Goal: Browse casually: Explore the website without a specific task or goal

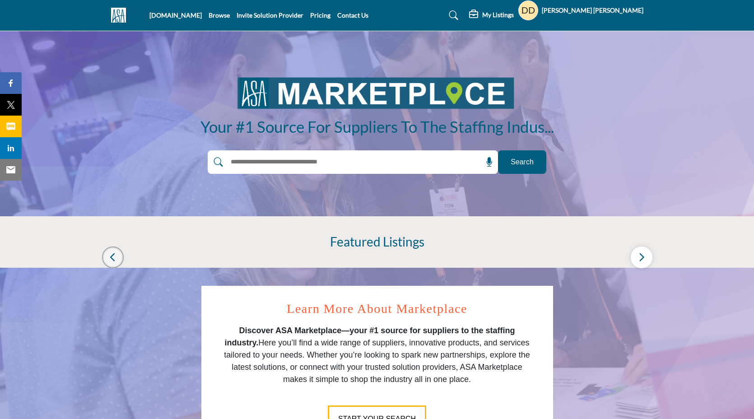
click at [112, 261] on icon "button" at bounding box center [112, 256] width 7 height 11
click at [640, 257] on icon "button" at bounding box center [641, 256] width 7 height 11
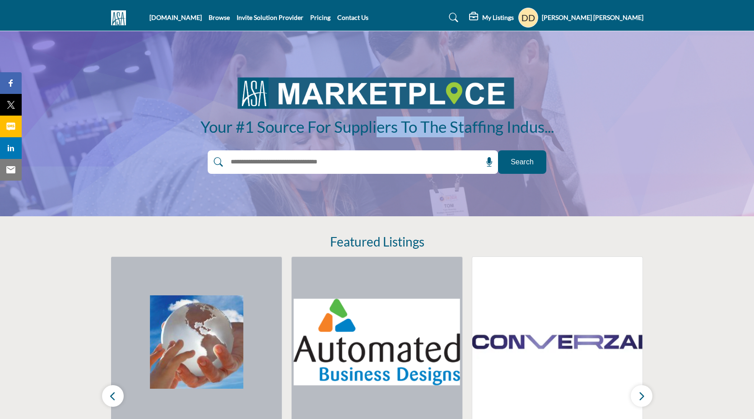
drag, startPoint x: 201, startPoint y: 134, endPoint x: 296, endPoint y: 135, distance: 95.3
click at [296, 135] on h1 "Your #1 Source for Suppliers to the Staffing Indus..." at bounding box center [376, 126] width 353 height 21
click at [266, 130] on h1 "Your #1 Source for Suppliers to the Staffing Indus..." at bounding box center [376, 126] width 353 height 21
drag, startPoint x: 258, startPoint y: 123, endPoint x: 265, endPoint y: 130, distance: 9.9
click at [265, 130] on h1 "Your #1 Source for Suppliers to the Staffing Indus..." at bounding box center [376, 126] width 353 height 21
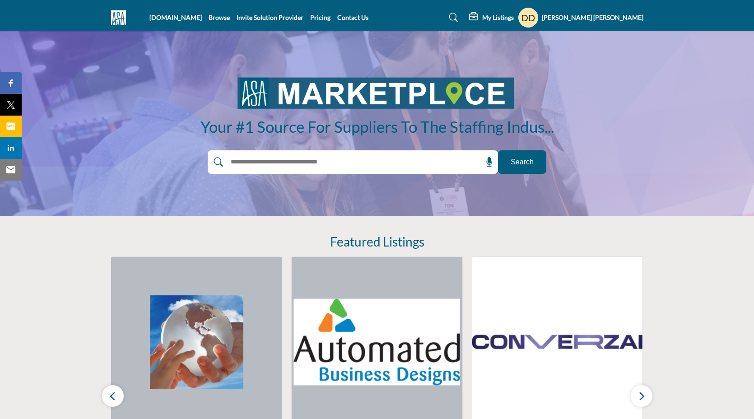
click at [285, 129] on h1 "Your #1 Source for Suppliers to the Staffing Indus..." at bounding box center [376, 126] width 353 height 21
click at [319, 128] on h1 "Your #1 Source for Suppliers to the Staffing Indus..." at bounding box center [376, 126] width 353 height 21
click at [311, 127] on h1 "Your #1 Source for Suppliers to the Staffing Indus..." at bounding box center [376, 126] width 353 height 21
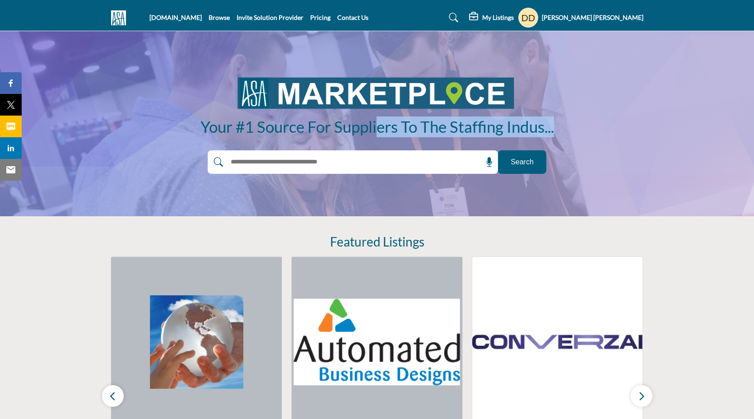
click at [311, 127] on h1 "Your #1 Source for Suppliers to the Staffing Indus..." at bounding box center [376, 126] width 353 height 21
click at [321, 139] on div "Your #1 Source for Suppliers to the Staffing Indus... Your #1 Source for Suppli…" at bounding box center [377, 124] width 532 height 100
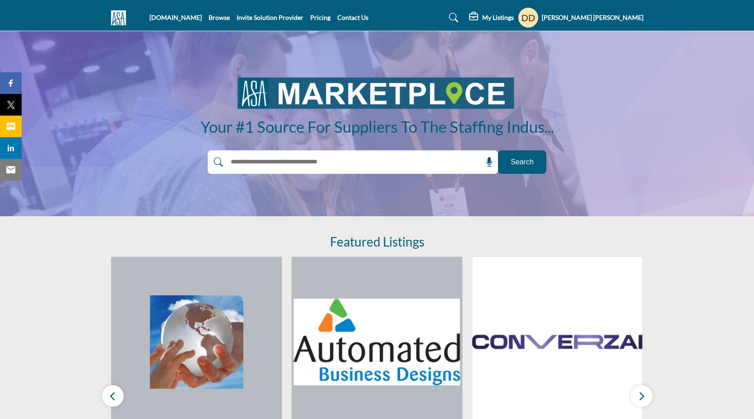
click at [135, 16] on div "AmericanStaffing.net Browse Invite Solution Provider Pricing Contact Us" at bounding box center [377, 18] width 542 height 20
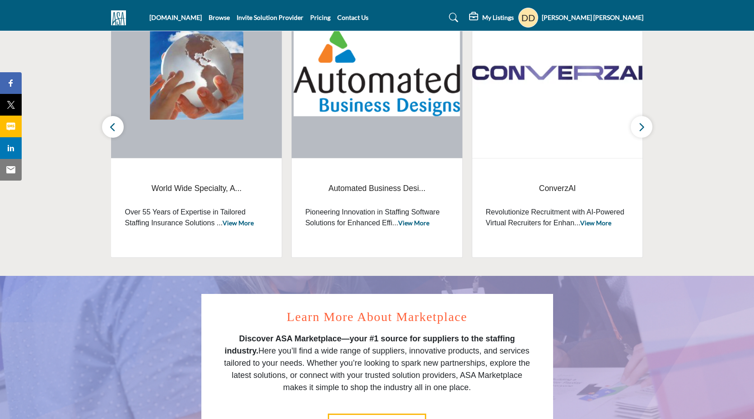
scroll to position [270, 0]
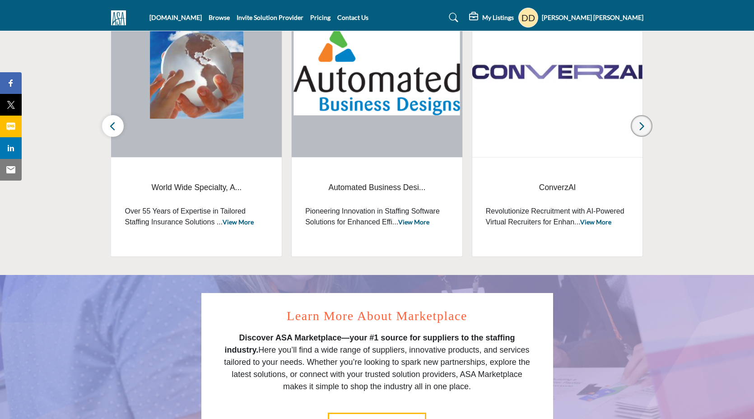
click at [643, 127] on icon "button" at bounding box center [641, 126] width 7 height 11
click at [640, 127] on icon "button" at bounding box center [641, 126] width 7 height 11
click at [112, 129] on icon "button" at bounding box center [112, 126] width 7 height 11
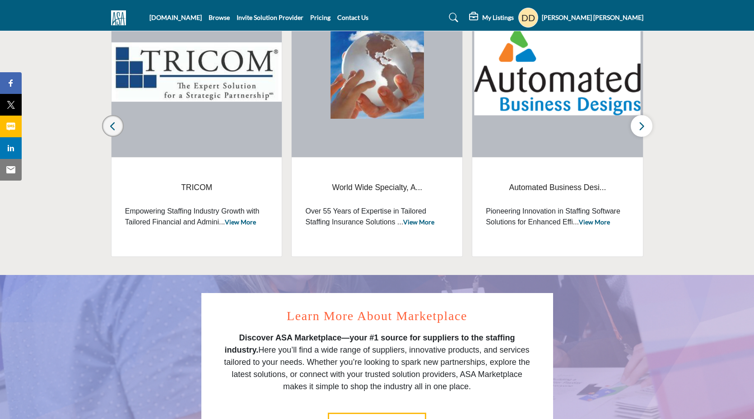
click at [112, 129] on icon "button" at bounding box center [112, 126] width 7 height 11
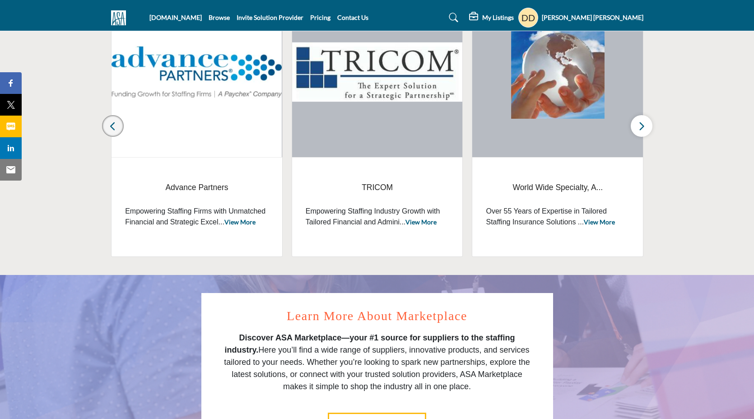
click at [112, 129] on icon "button" at bounding box center [112, 126] width 7 height 11
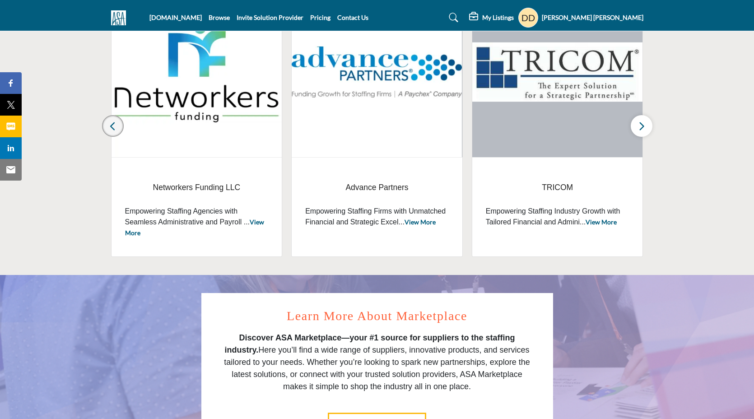
click at [112, 129] on icon "button" at bounding box center [112, 126] width 7 height 11
